Goal: Transaction & Acquisition: Obtain resource

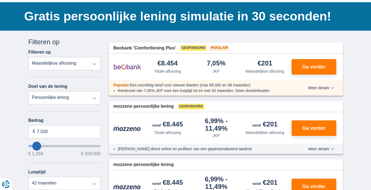
scroll to position [55, 0]
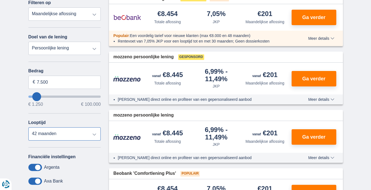
click at [64, 134] on select "12 maanden 18 maanden 24 maanden 30 maanden 36 maanden 42 maanden" at bounding box center [64, 133] width 73 height 13
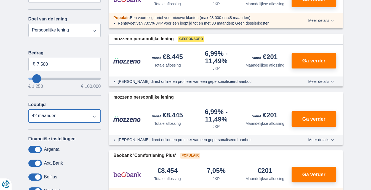
scroll to position [110, 0]
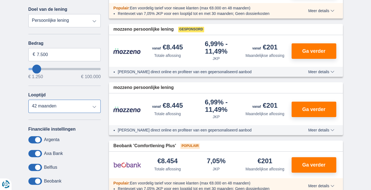
click at [57, 104] on select "12 maanden 18 maanden 24 maanden 30 maanden 36 maanden 42 maanden" at bounding box center [64, 106] width 73 height 13
click at [28, 100] on select "12 maanden 18 maanden 24 maanden 30 maanden 36 maanden 42 maanden" at bounding box center [64, 106] width 73 height 13
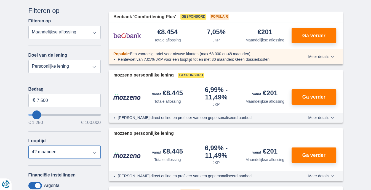
scroll to position [55, 0]
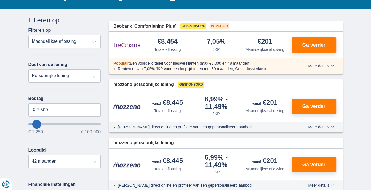
type input "10.250"
type input "13250"
type input "13.250"
select select "60"
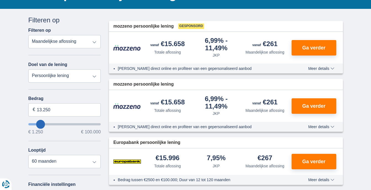
type input "16.250"
type input "16250"
type input "17.250"
type input "19250"
type input "19.250"
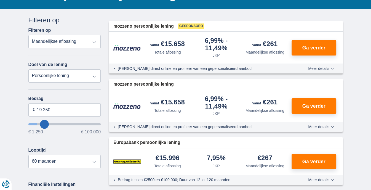
select select "84"
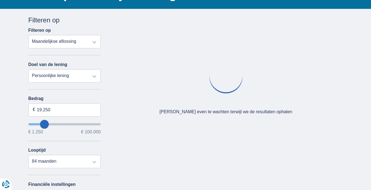
type input "62.250"
type input "62250"
click at [72, 124] on input "wantToBorrow" at bounding box center [64, 124] width 73 height 2
select select "120"
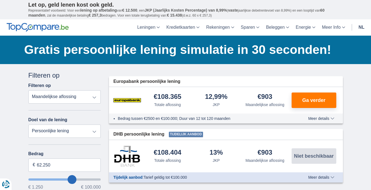
scroll to position [55, 0]
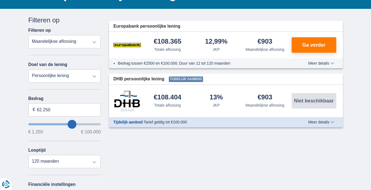
type input "66.250"
type input "69250"
type input "99.250"
type input "99250"
click at [99, 124] on input "wantToBorrow" at bounding box center [64, 124] width 73 height 2
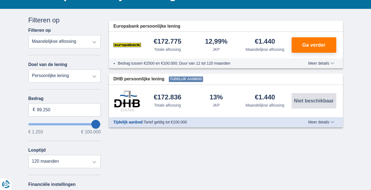
click at [99, 124] on input "wantToBorrow" at bounding box center [64, 124] width 73 height 2
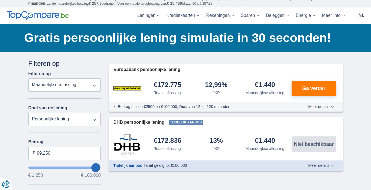
scroll to position [0, 0]
